Goal: Task Accomplishment & Management: Complete application form

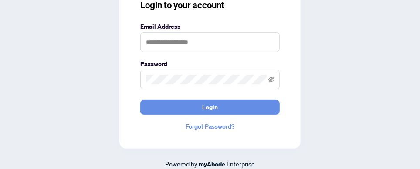
scroll to position [71, 0]
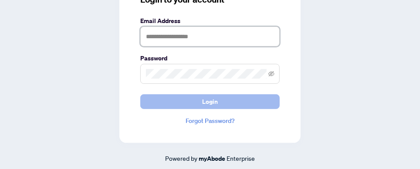
type input "**********"
click at [229, 101] on button "Login" at bounding box center [209, 101] width 139 height 15
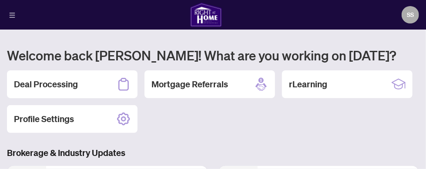
scroll to position [87, 0]
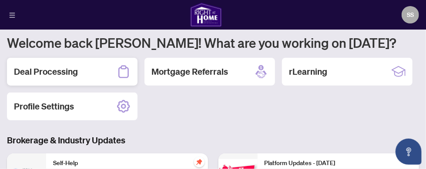
click at [74, 73] on h2 "Deal Processing" at bounding box center [46, 72] width 64 height 12
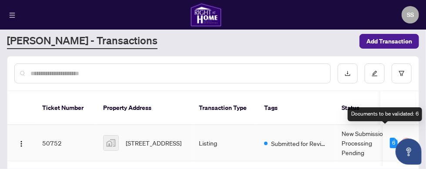
click at [390, 138] on div "6" at bounding box center [394, 143] width 8 height 10
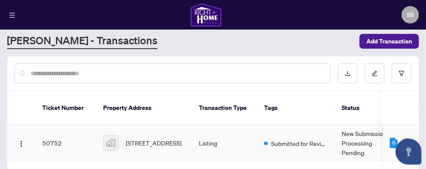
click at [44, 137] on td "50752" at bounding box center [65, 143] width 61 height 36
click at [48, 130] on td "50752" at bounding box center [65, 143] width 61 height 36
click at [109, 136] on img at bounding box center [111, 143] width 15 height 15
click at [21, 141] on img "button" at bounding box center [21, 144] width 7 height 7
click at [22, 141] on img "button" at bounding box center [21, 144] width 7 height 7
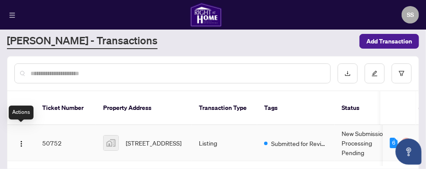
click at [21, 113] on div "Actions" at bounding box center [21, 113] width 25 height 14
click at [21, 141] on img "button" at bounding box center [21, 144] width 7 height 7
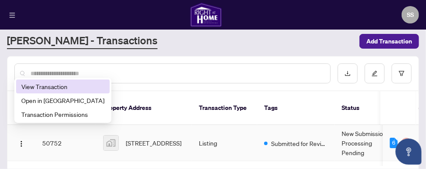
click at [50, 87] on span "View Transaction" at bounding box center [62, 87] width 83 height 10
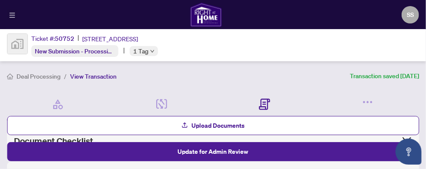
click at [14, 15] on icon "menu" at bounding box center [12, 15] width 6 height 6
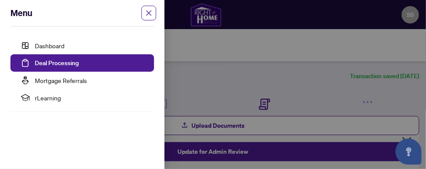
click at [78, 64] on link "Deal Processing" at bounding box center [57, 63] width 44 height 8
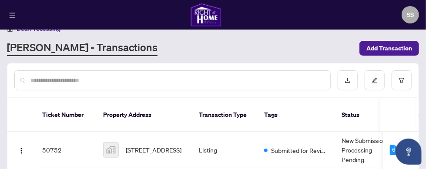
scroll to position [20, 0]
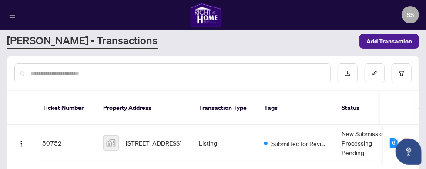
click at [12, 16] on icon "menu" at bounding box center [12, 15] width 6 height 6
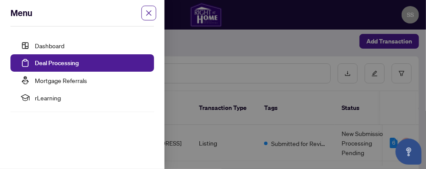
click at [69, 63] on link "Deal Processing" at bounding box center [57, 63] width 44 height 8
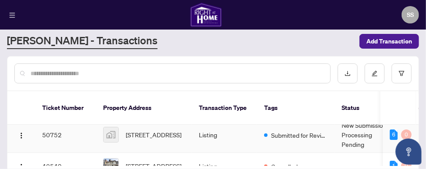
scroll to position [0, 0]
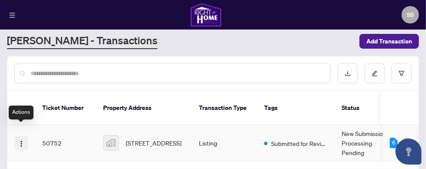
click at [21, 141] on img "button" at bounding box center [21, 144] width 7 height 7
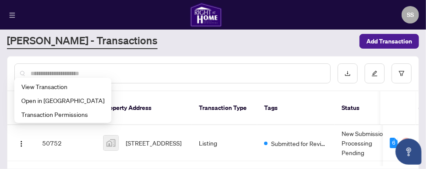
click at [131, 75] on input "text" at bounding box center [176, 74] width 293 height 10
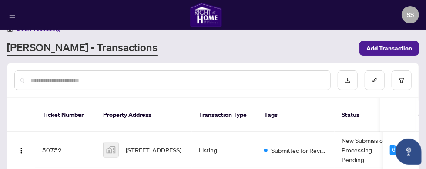
scroll to position [20, 0]
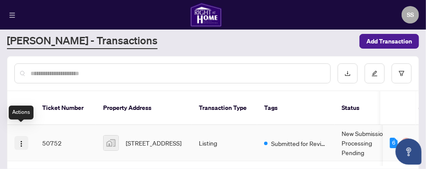
click at [20, 141] on img "button" at bounding box center [21, 144] width 7 height 7
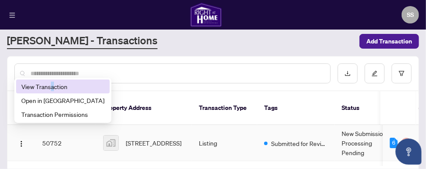
click at [53, 86] on span "View Transaction" at bounding box center [62, 87] width 83 height 10
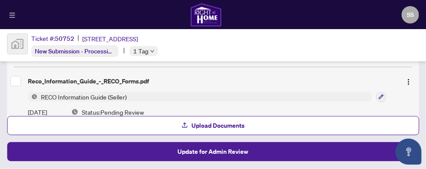
scroll to position [451, 0]
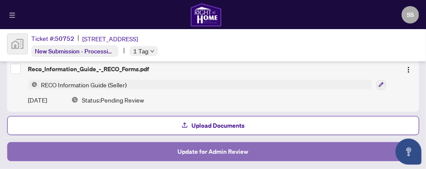
click at [229, 151] on span "Update for Admin Review" at bounding box center [213, 152] width 71 height 14
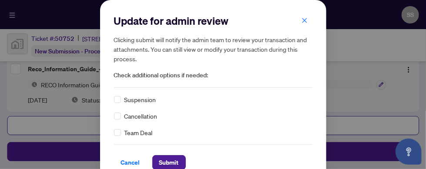
scroll to position [14, 0]
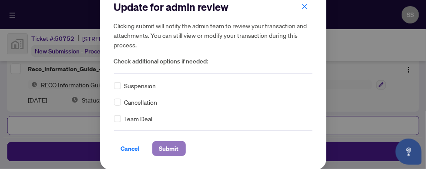
click at [178, 141] on button "Submit" at bounding box center [169, 148] width 34 height 15
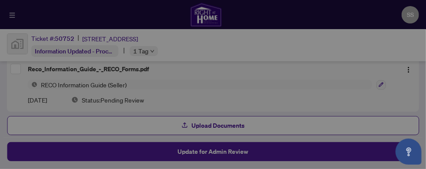
scroll to position [0, 0]
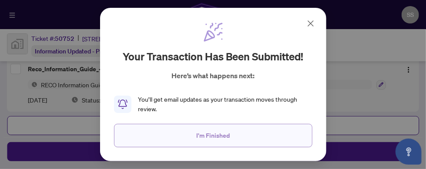
click at [205, 136] on span "I'm Finished" at bounding box center [213, 136] width 34 height 14
